Goal: Manage account settings

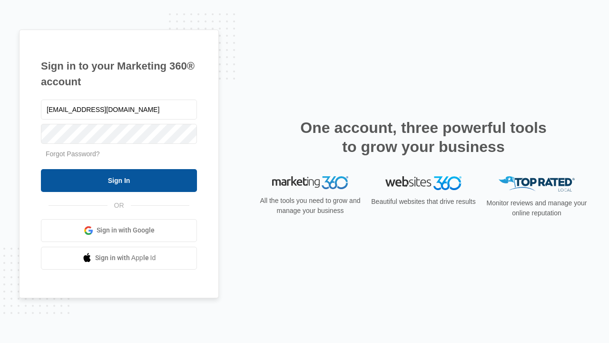
click at [119, 180] on input "Sign In" at bounding box center [119, 180] width 156 height 23
